Goal: Find specific page/section: Find specific page/section

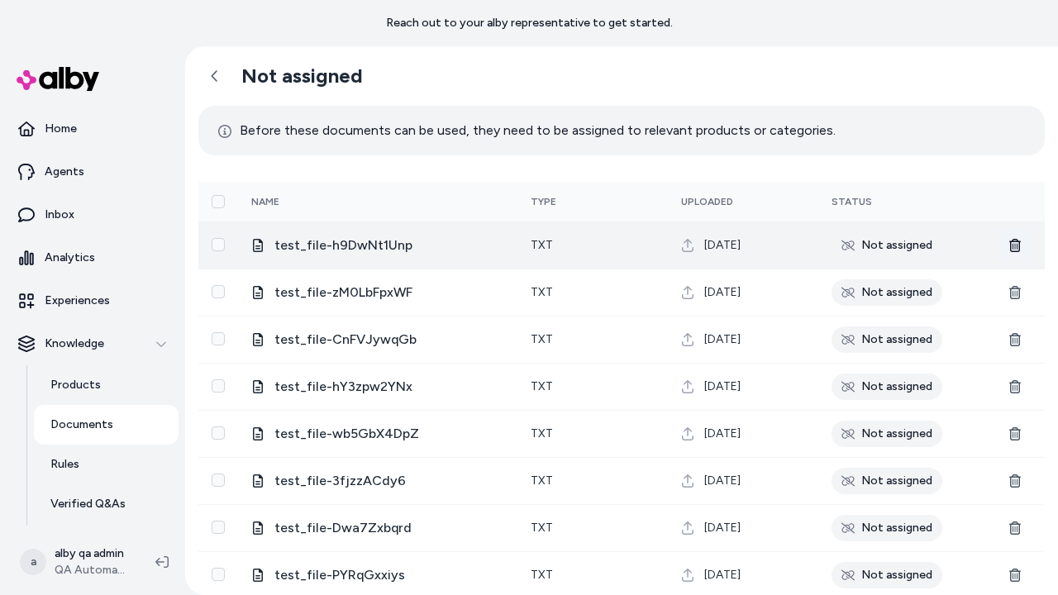
click at [1015, 245] on icon at bounding box center [1016, 245] width 12 height 13
